Goal: Task Accomplishment & Management: Manage account settings

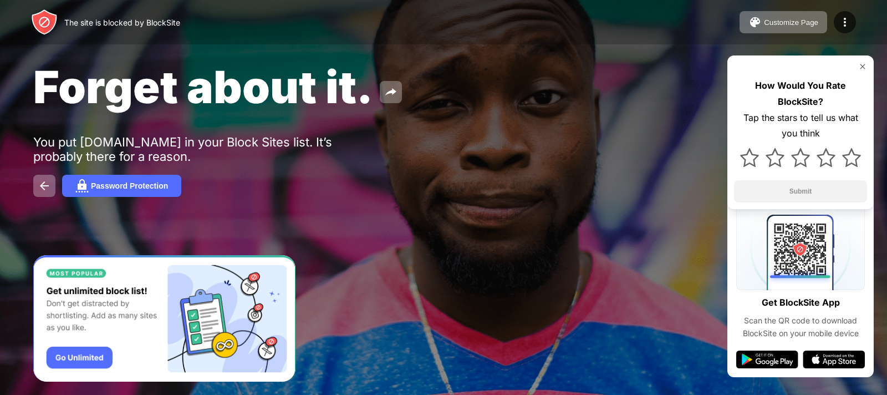
click at [863, 65] on img at bounding box center [862, 66] width 9 height 9
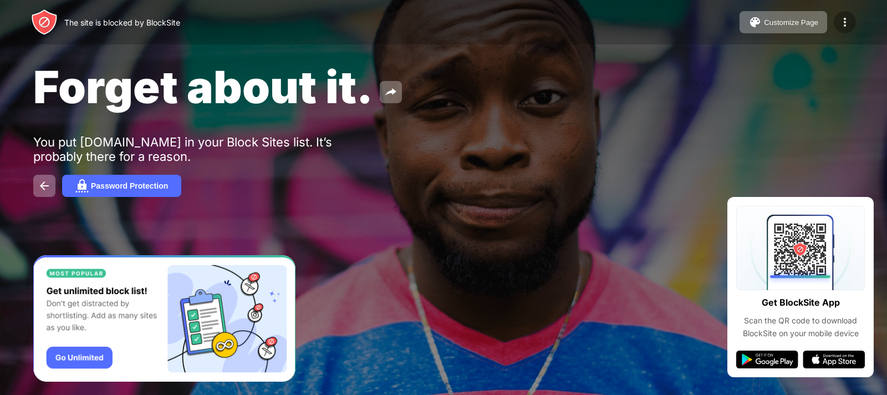
click at [848, 22] on img at bounding box center [844, 22] width 13 height 13
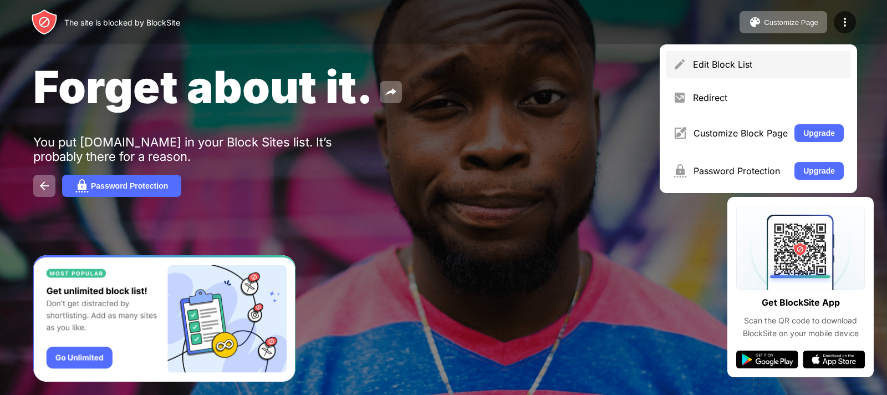
click at [765, 70] on div "Edit Block List" at bounding box center [758, 64] width 184 height 27
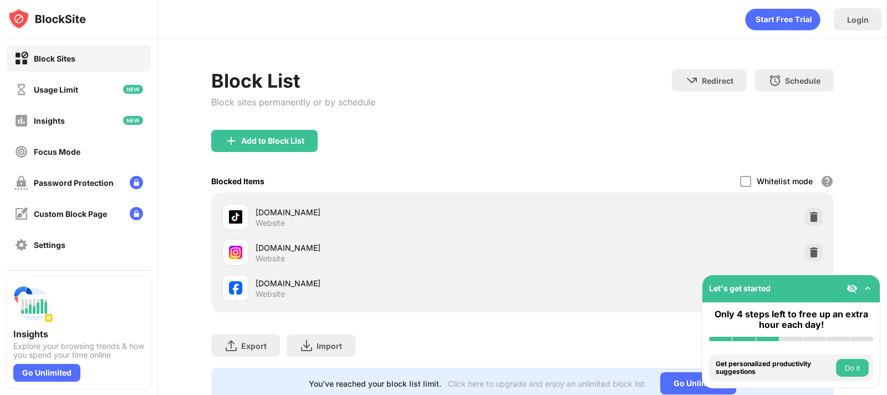
scroll to position [43, 0]
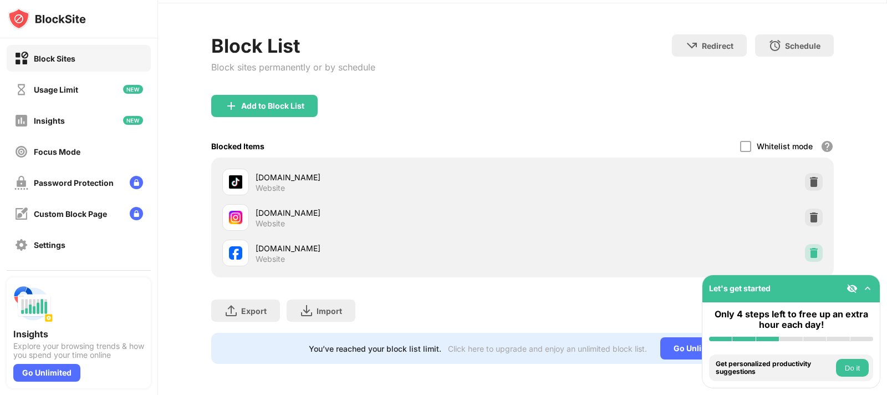
click at [805, 244] on div at bounding box center [814, 253] width 18 height 18
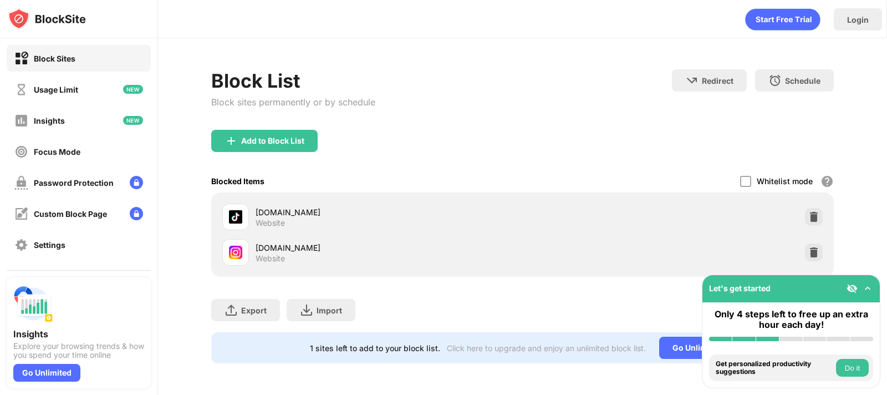
scroll to position [0, 0]
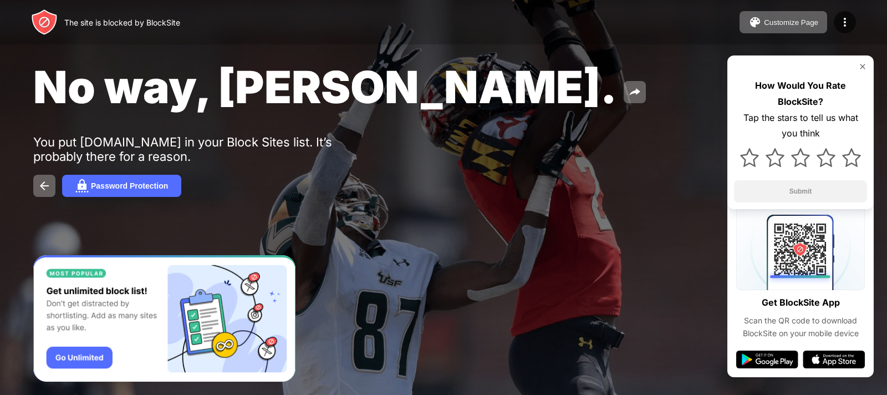
click at [859, 65] on img at bounding box center [862, 66] width 9 height 9
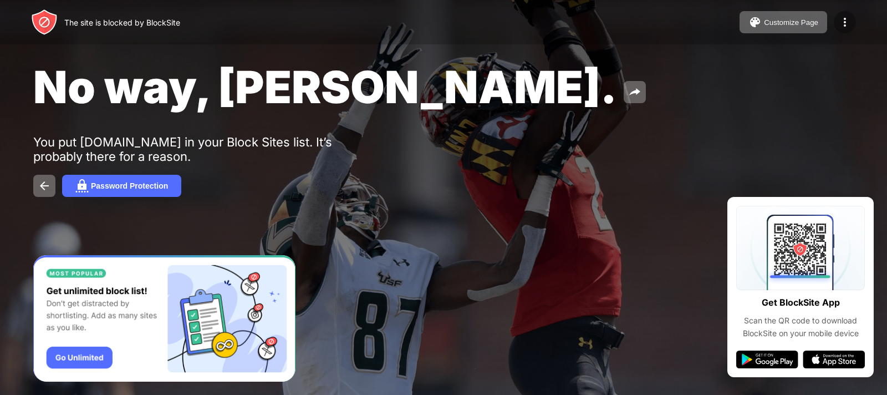
click at [849, 28] on img at bounding box center [844, 22] width 13 height 13
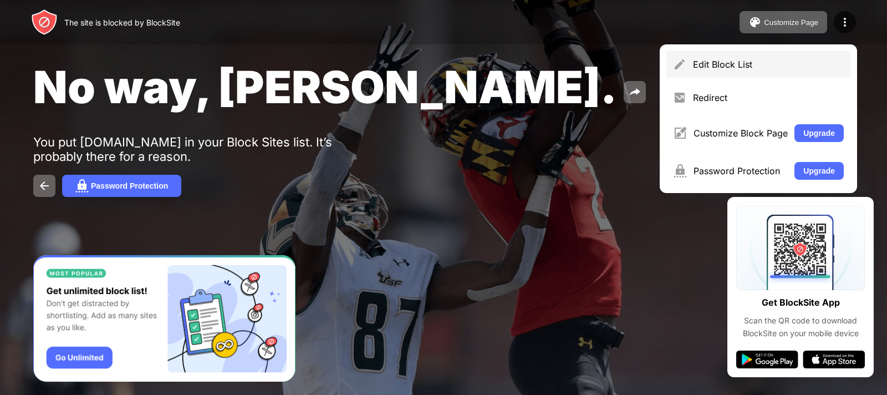
click at [752, 68] on div "Edit Block List" at bounding box center [768, 64] width 151 height 11
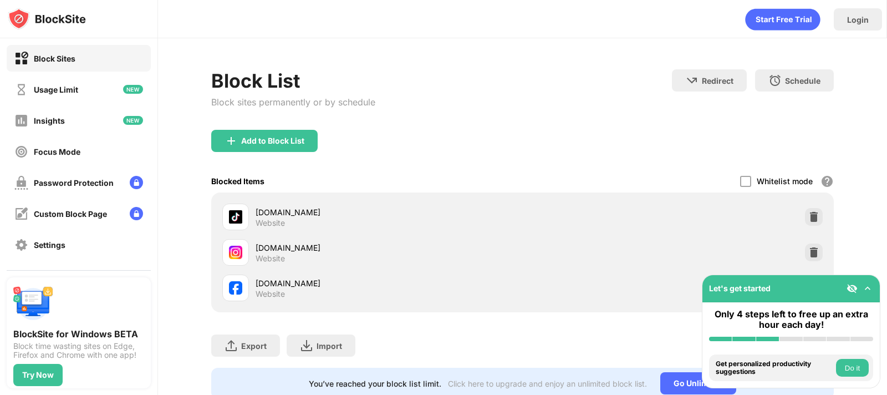
scroll to position [43, 0]
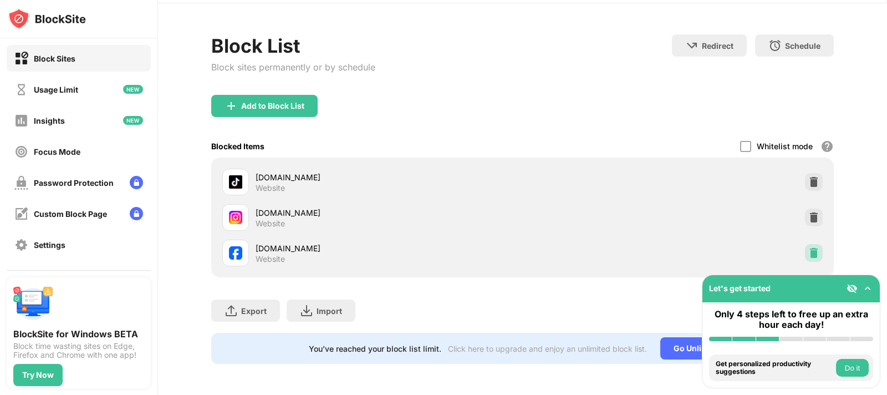
click at [808, 247] on img at bounding box center [813, 252] width 11 height 11
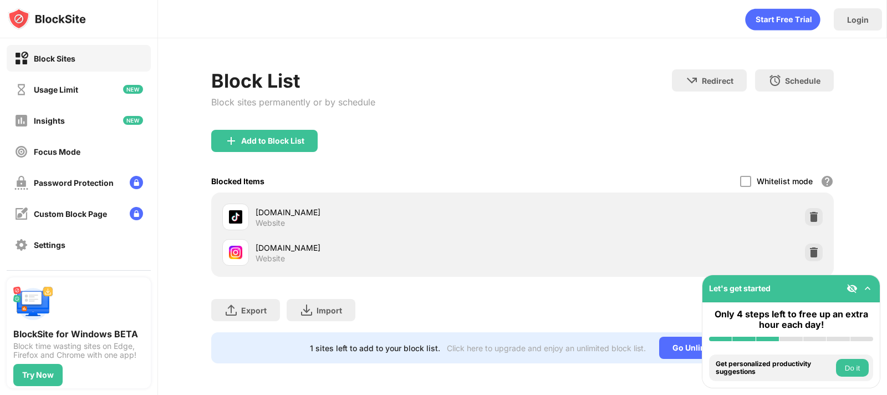
scroll to position [0, 0]
